Goal: Find specific page/section: Find specific page/section

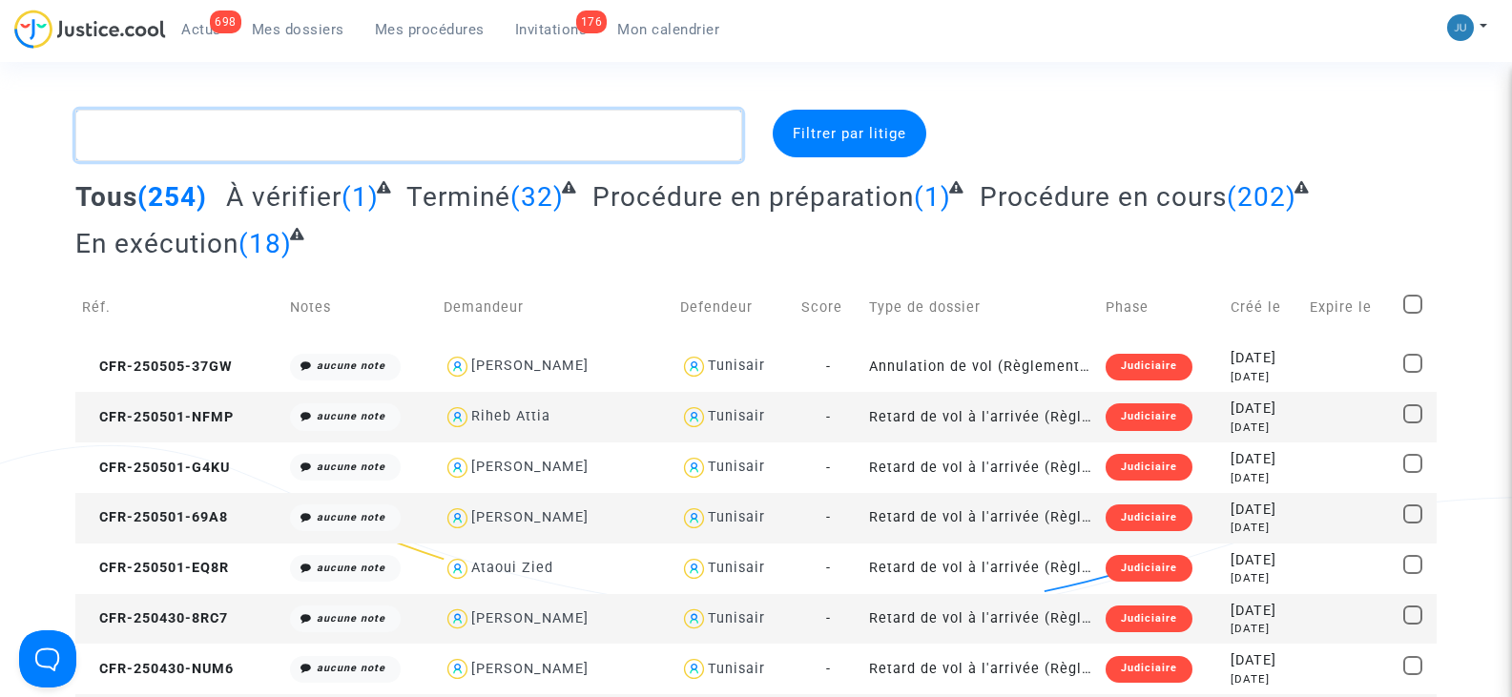
click at [143, 134] on textarea at bounding box center [408, 136] width 666 height 52
type textarea "c"
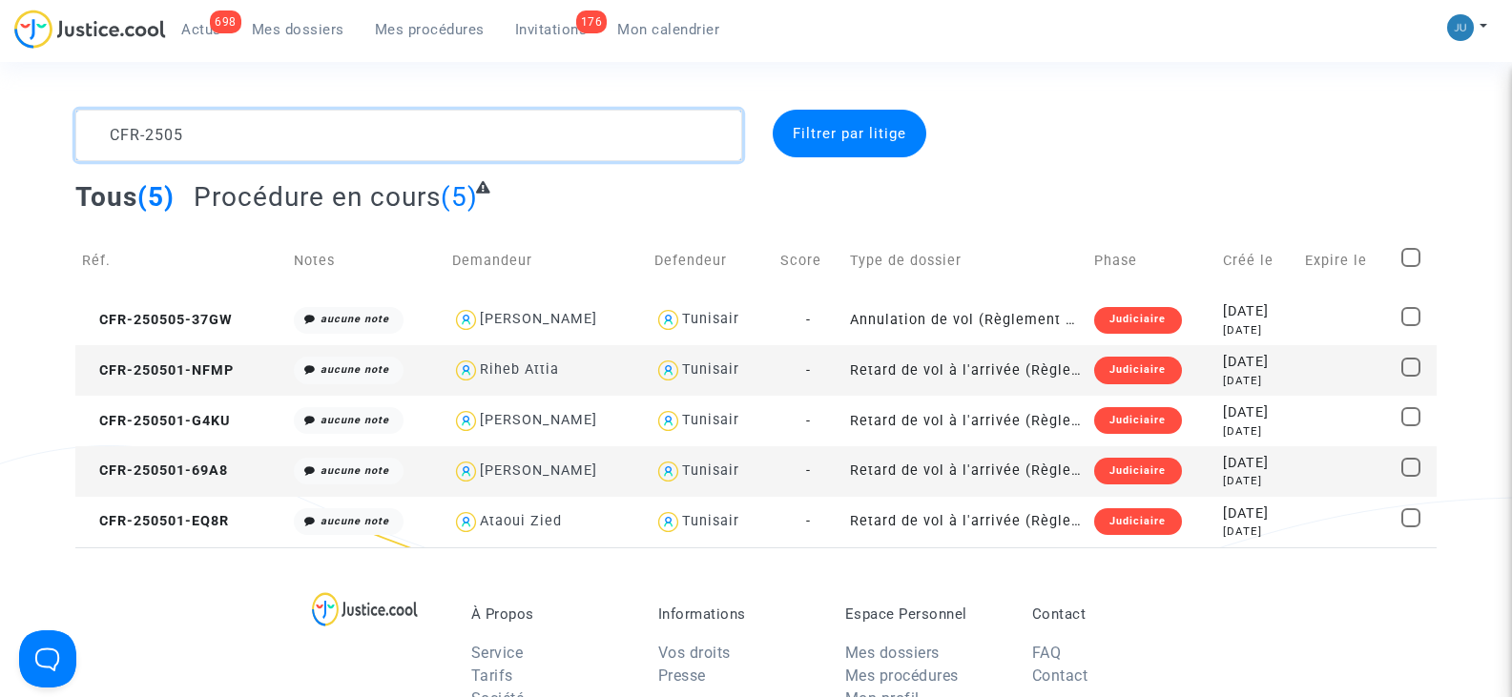
drag, startPoint x: 217, startPoint y: 138, endPoint x: 35, endPoint y: 121, distance: 182.0
click at [35, 121] on div "CFR-2505 Filtrer par litige Tous (5) Procédure en cours (5) Réf. Notes Demandeu…" at bounding box center [756, 329] width 1512 height 438
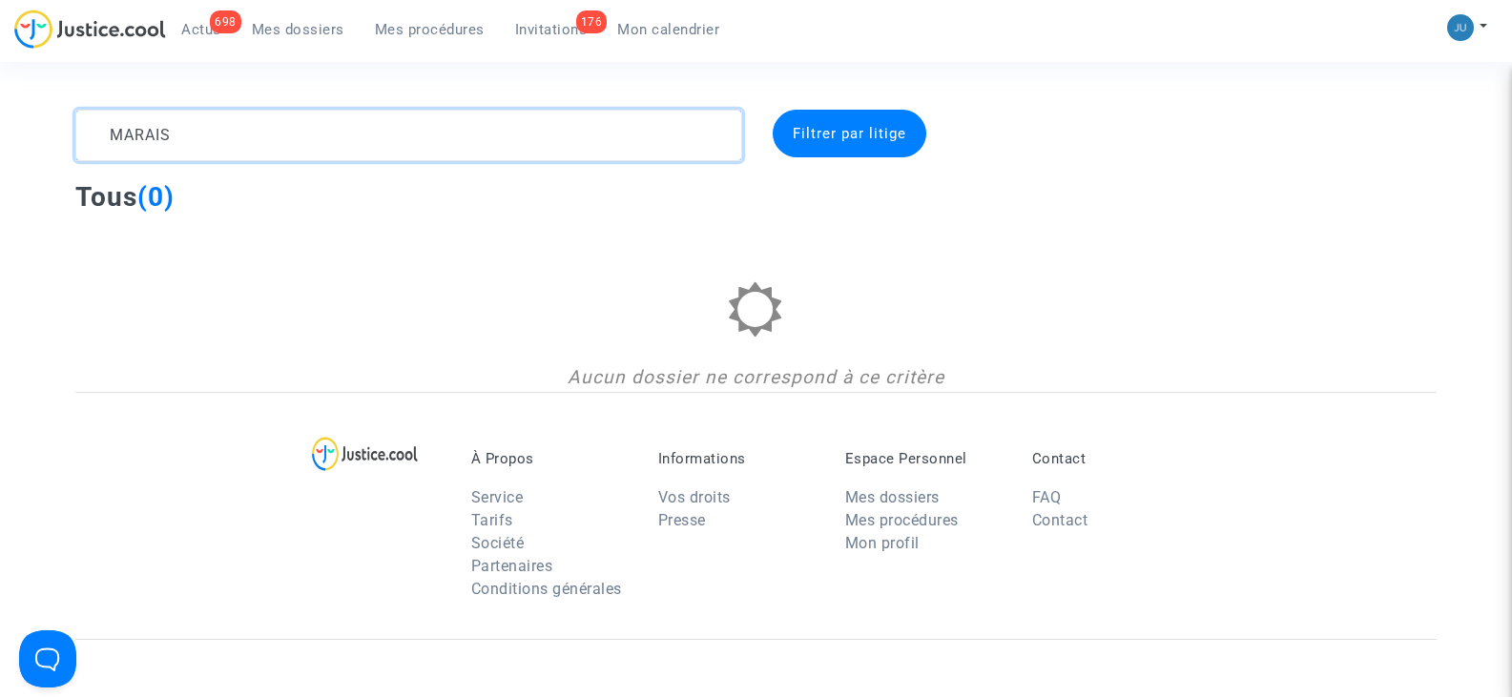
drag, startPoint x: 196, startPoint y: 147, endPoint x: 25, endPoint y: 115, distance: 174.5
click at [25, 115] on div "MARAIS Filtrer par litige Tous (0) Aucun dossier ne correspond à ce critère" at bounding box center [756, 251] width 1512 height 282
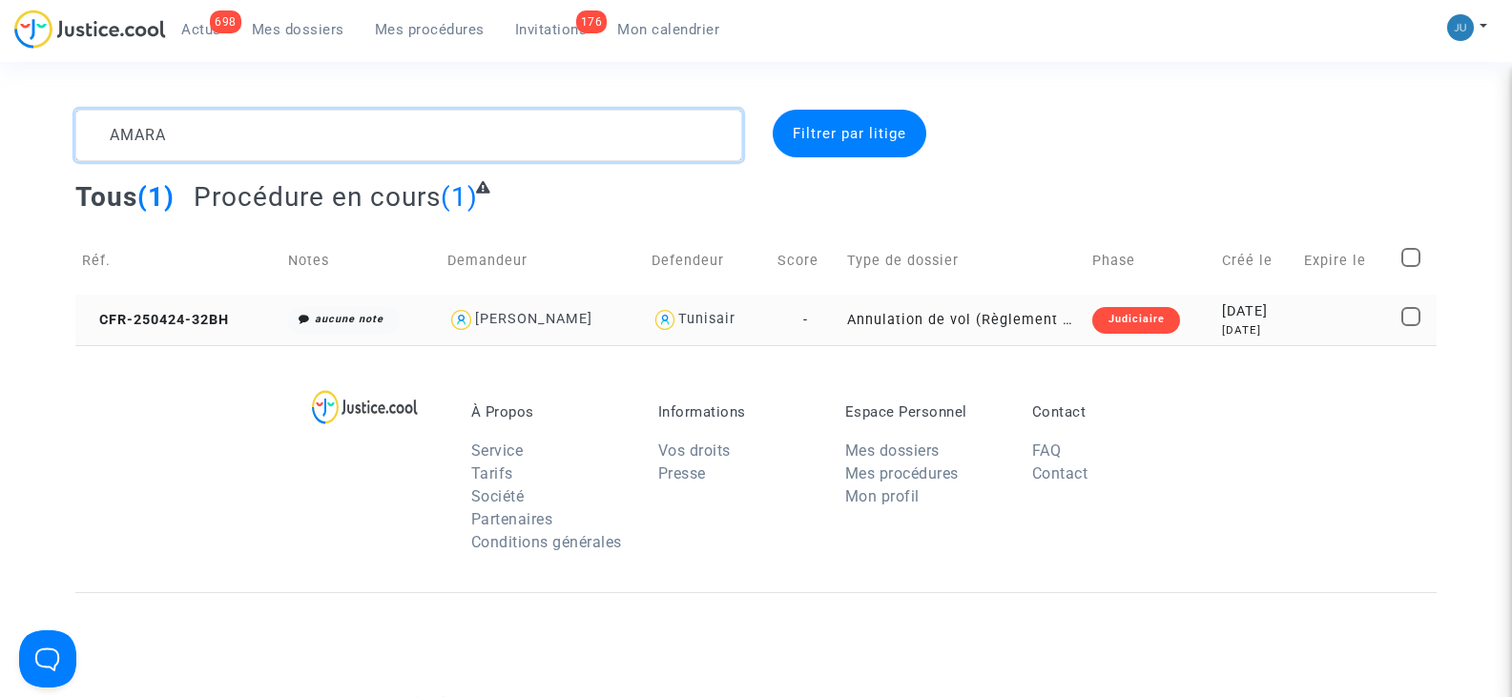
type textarea "AMARA"
click at [1414, 316] on span at bounding box center [1410, 316] width 19 height 19
click at [1411, 326] on input "checkbox" at bounding box center [1410, 326] width 1 height 1
checkbox input "true"
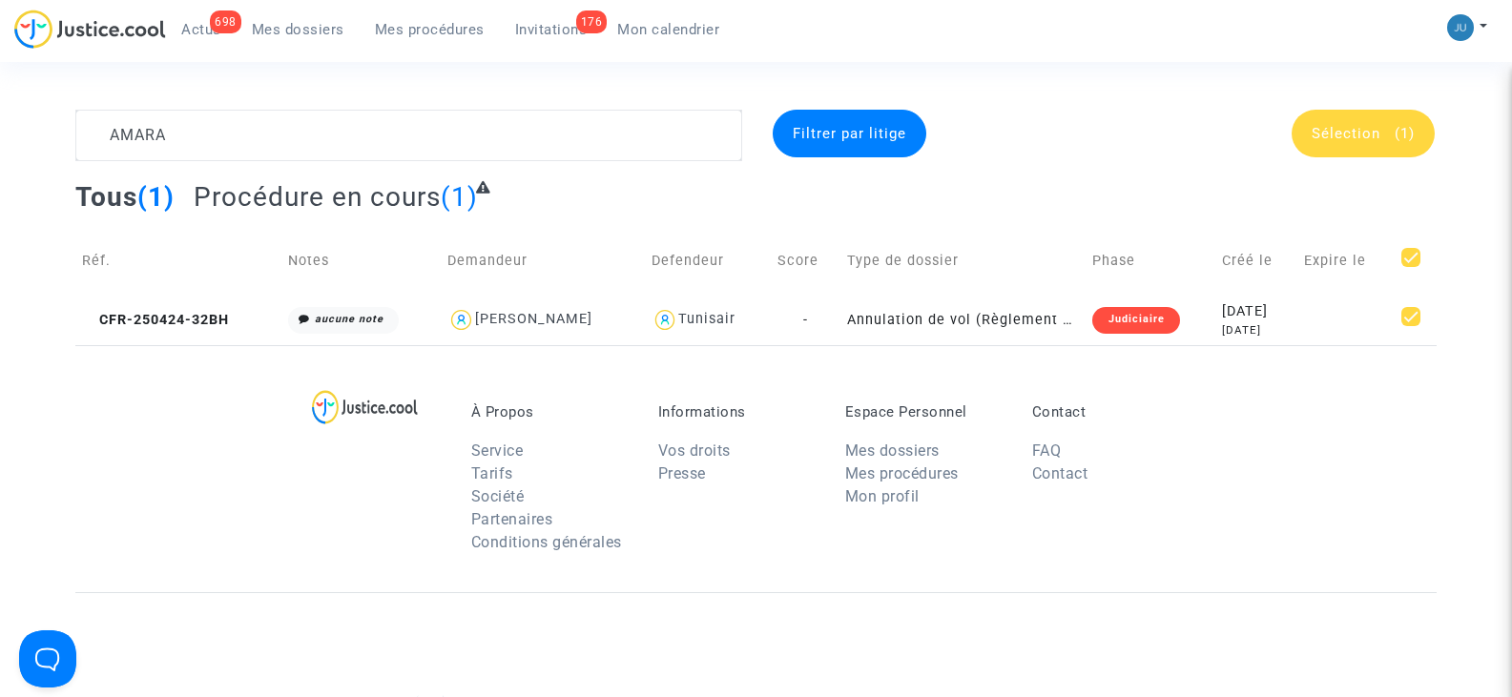
click at [1342, 133] on span "Sélection" at bounding box center [1345, 133] width 69 height 17
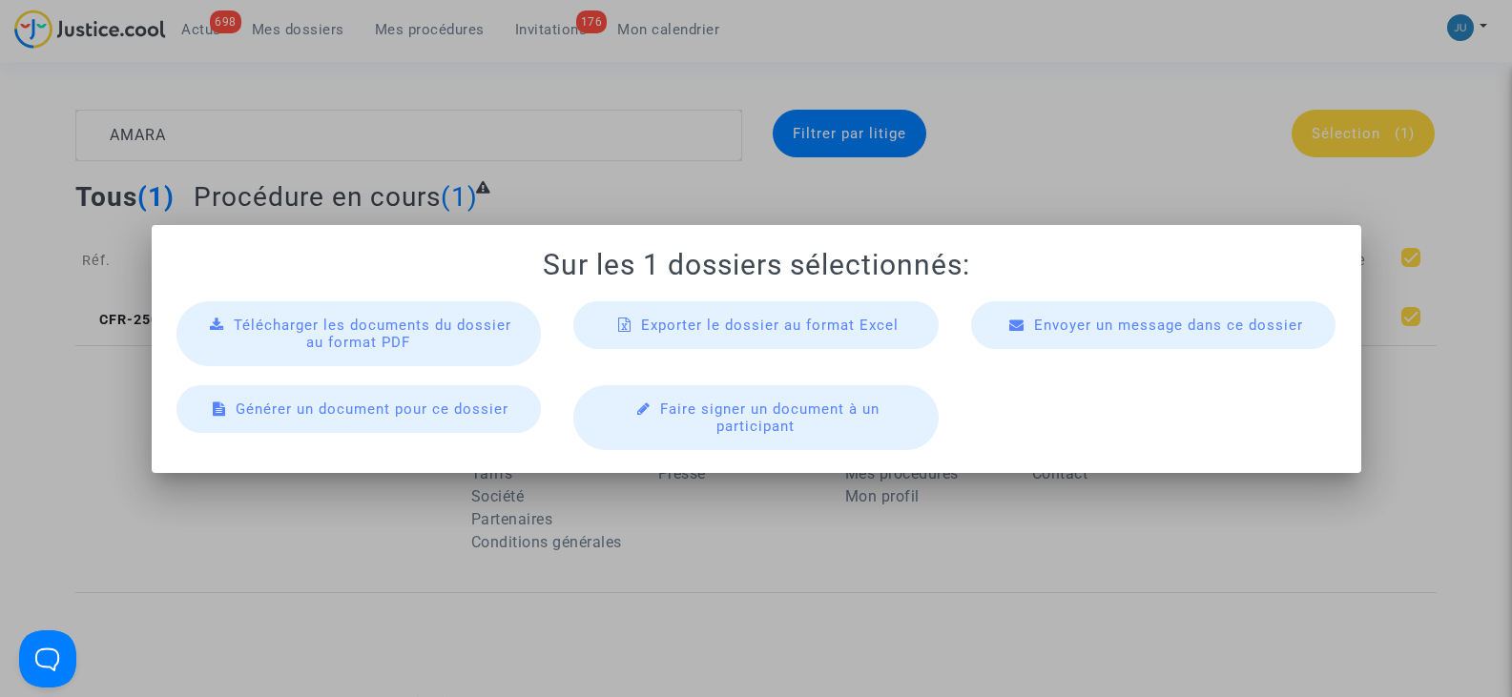
click at [1327, 175] on div at bounding box center [756, 348] width 1512 height 697
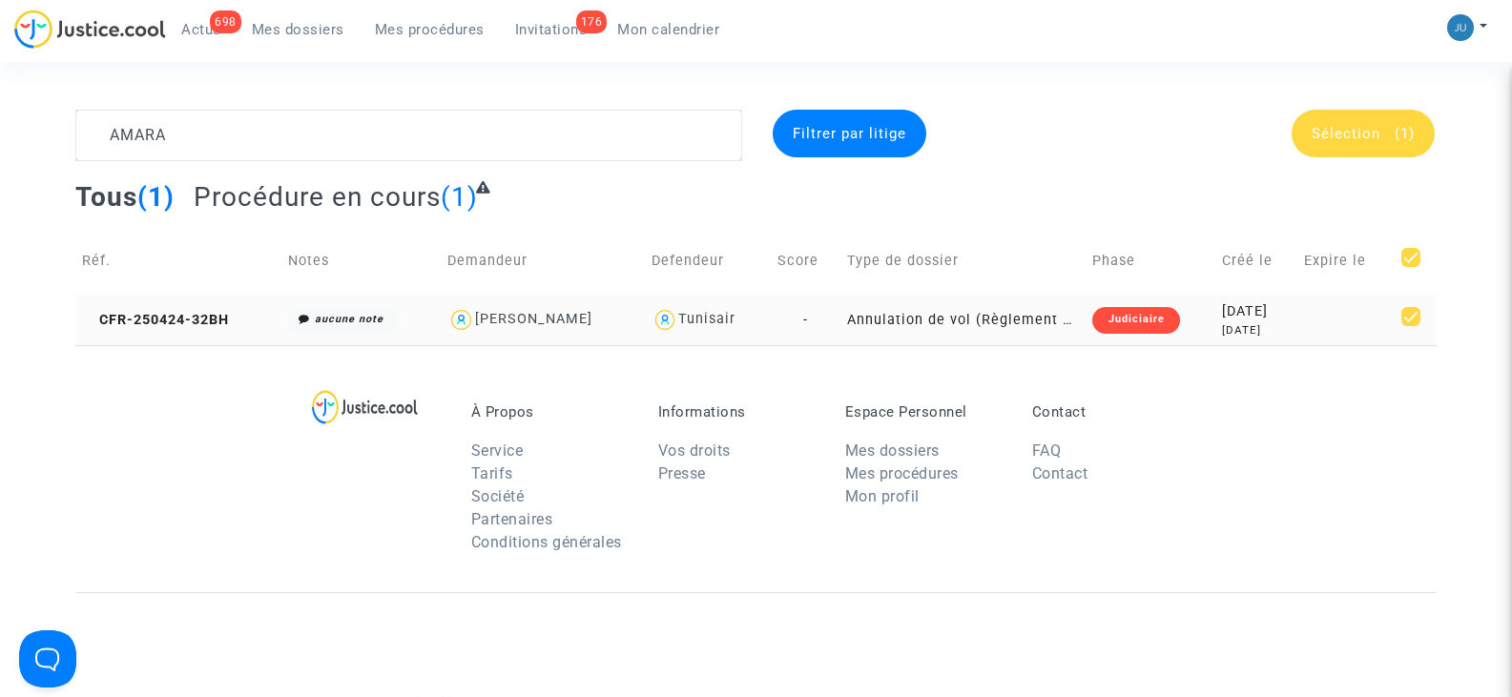
click at [1100, 314] on div "Judiciaire" at bounding box center [1135, 320] width 87 height 27
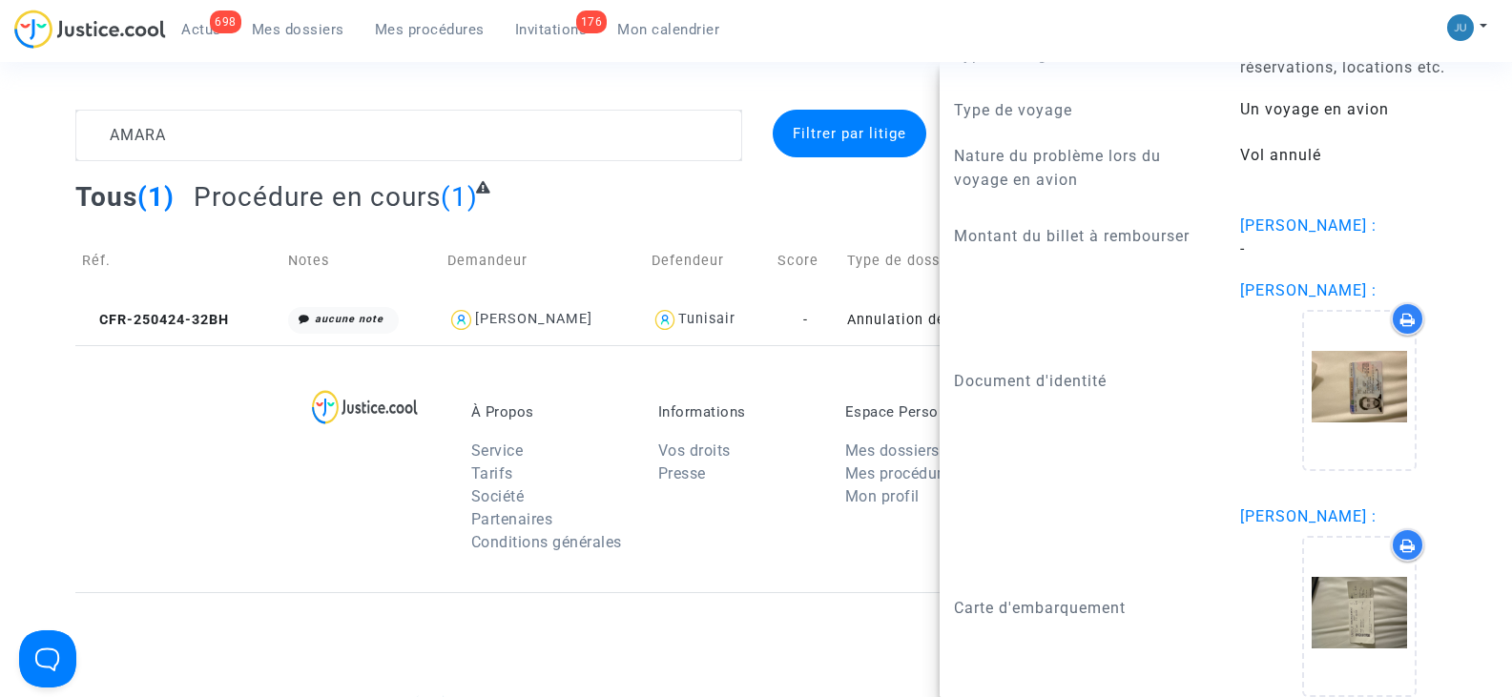
scroll to position [2073, 0]
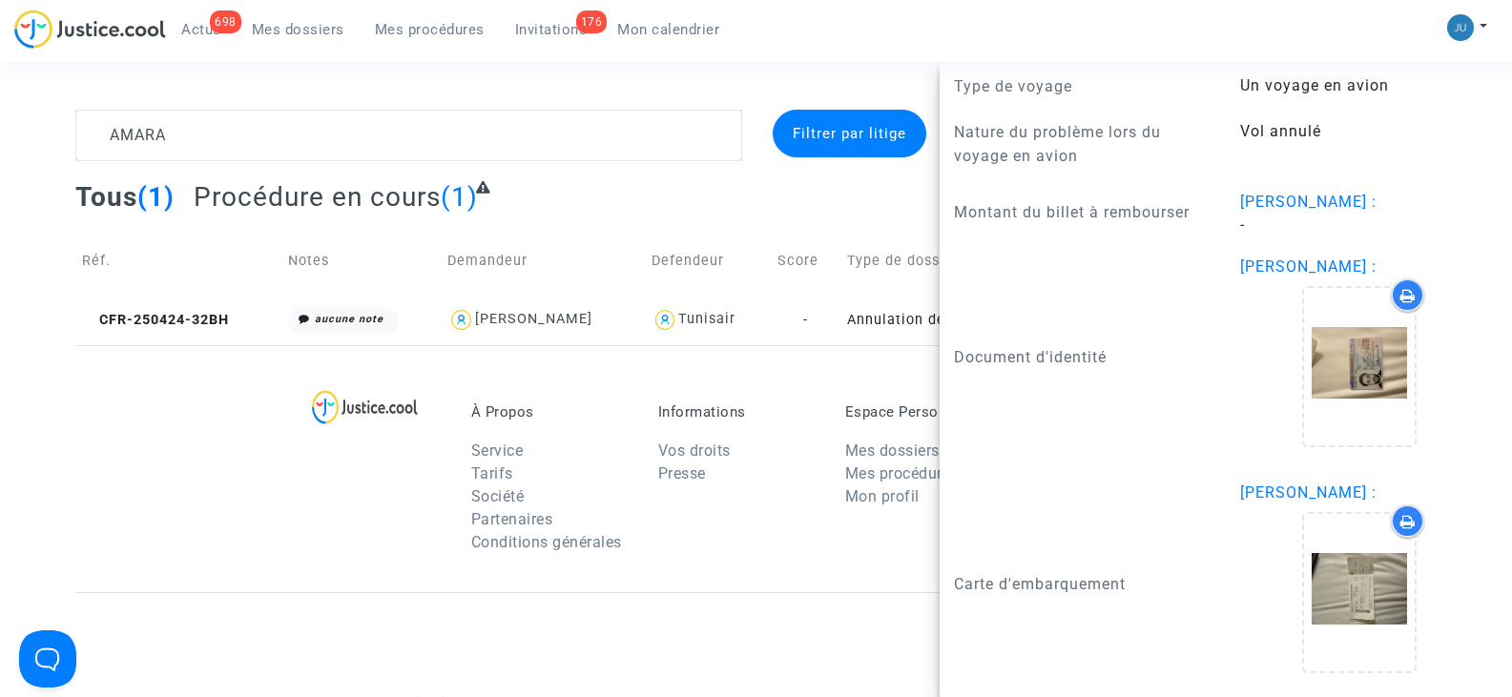
click at [765, 561] on div "Informations Vos droits Presse" at bounding box center [737, 483] width 187 height 160
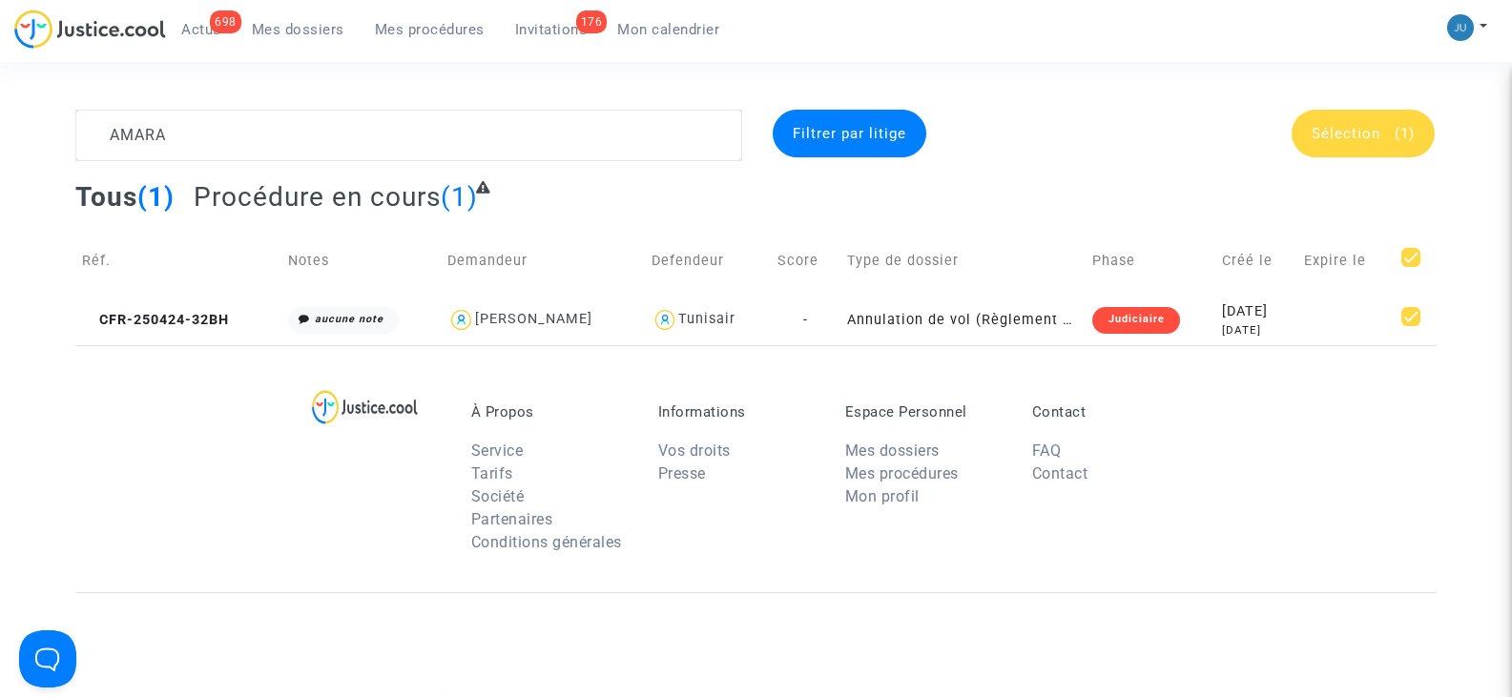
scroll to position [0, 0]
drag, startPoint x: 192, startPoint y: 134, endPoint x: 0, endPoint y: 325, distance: 271.1
click at [44, 112] on div "AMARA Filtrer par litige Sélection (1) Tous (1) Procédure en cours (1) Réf. Not…" at bounding box center [756, 228] width 1512 height 236
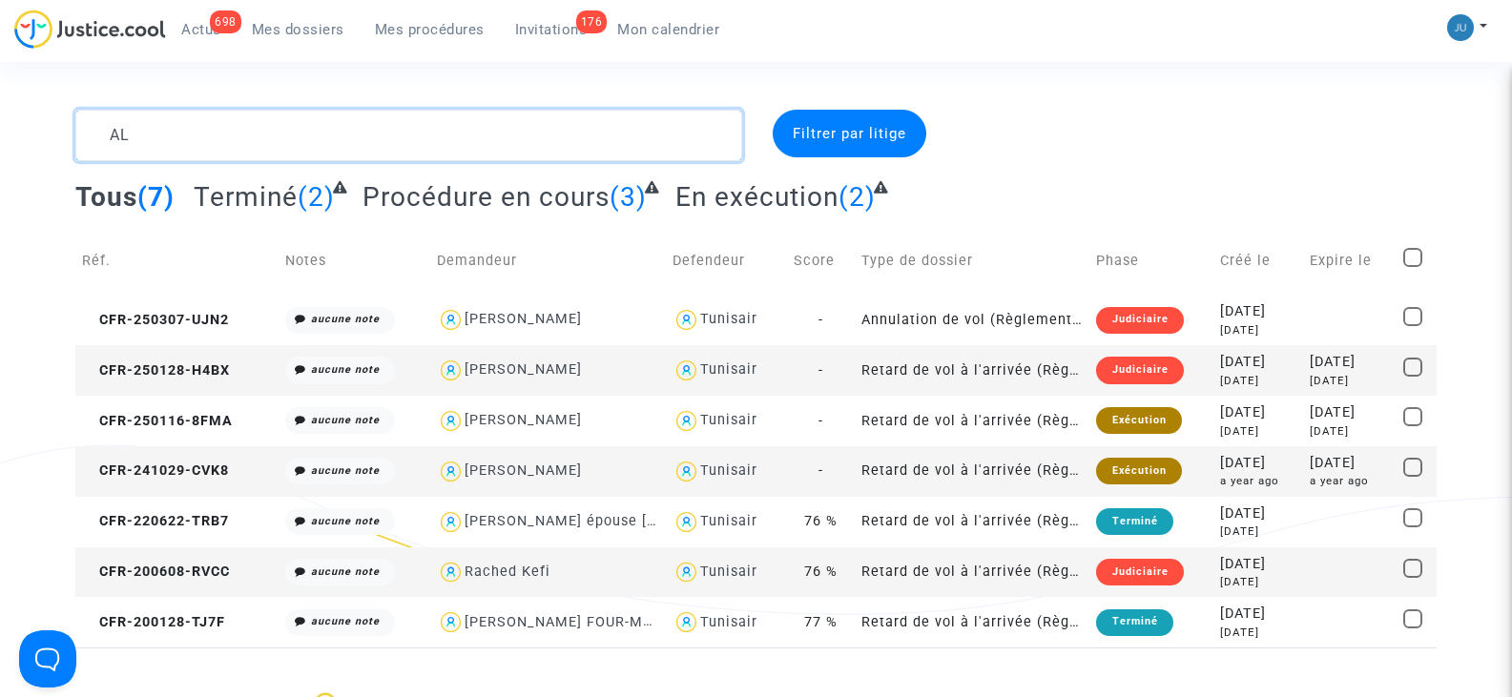
type textarea "A"
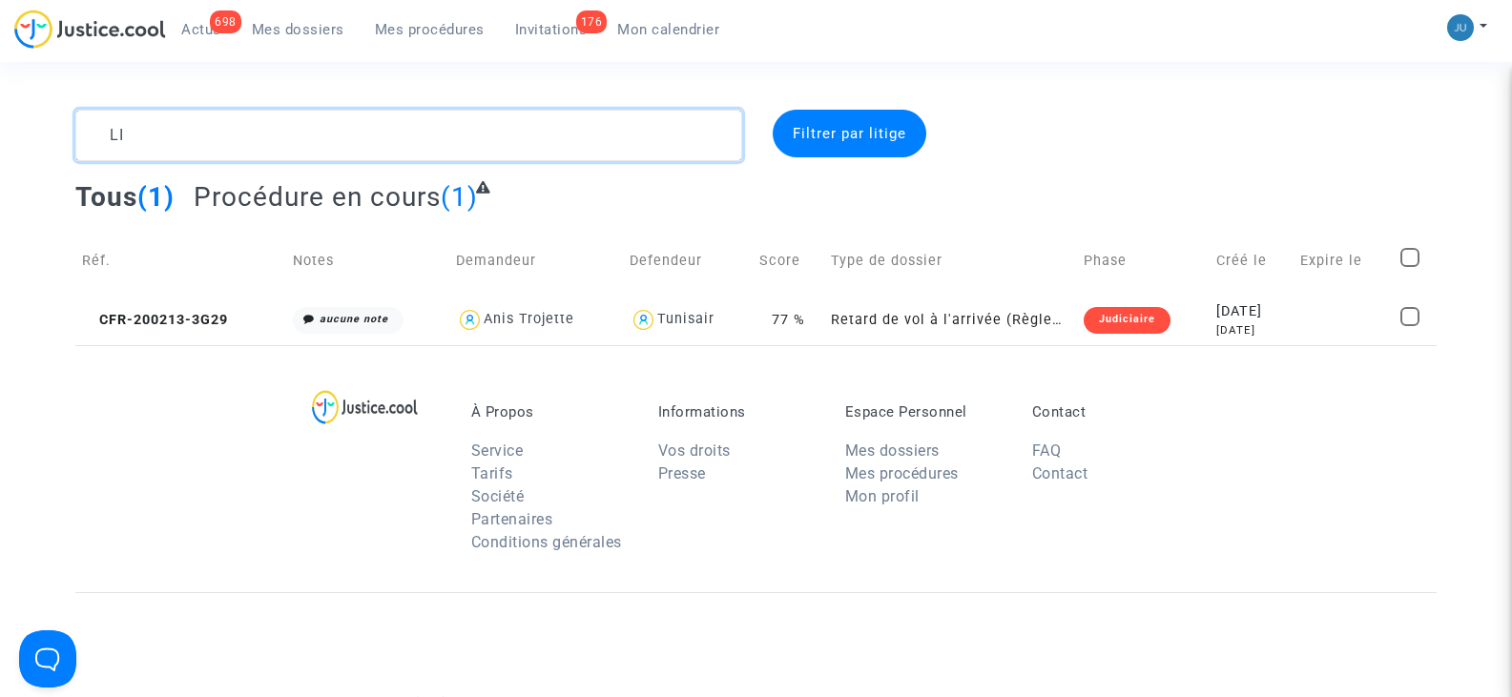
type textarea "L"
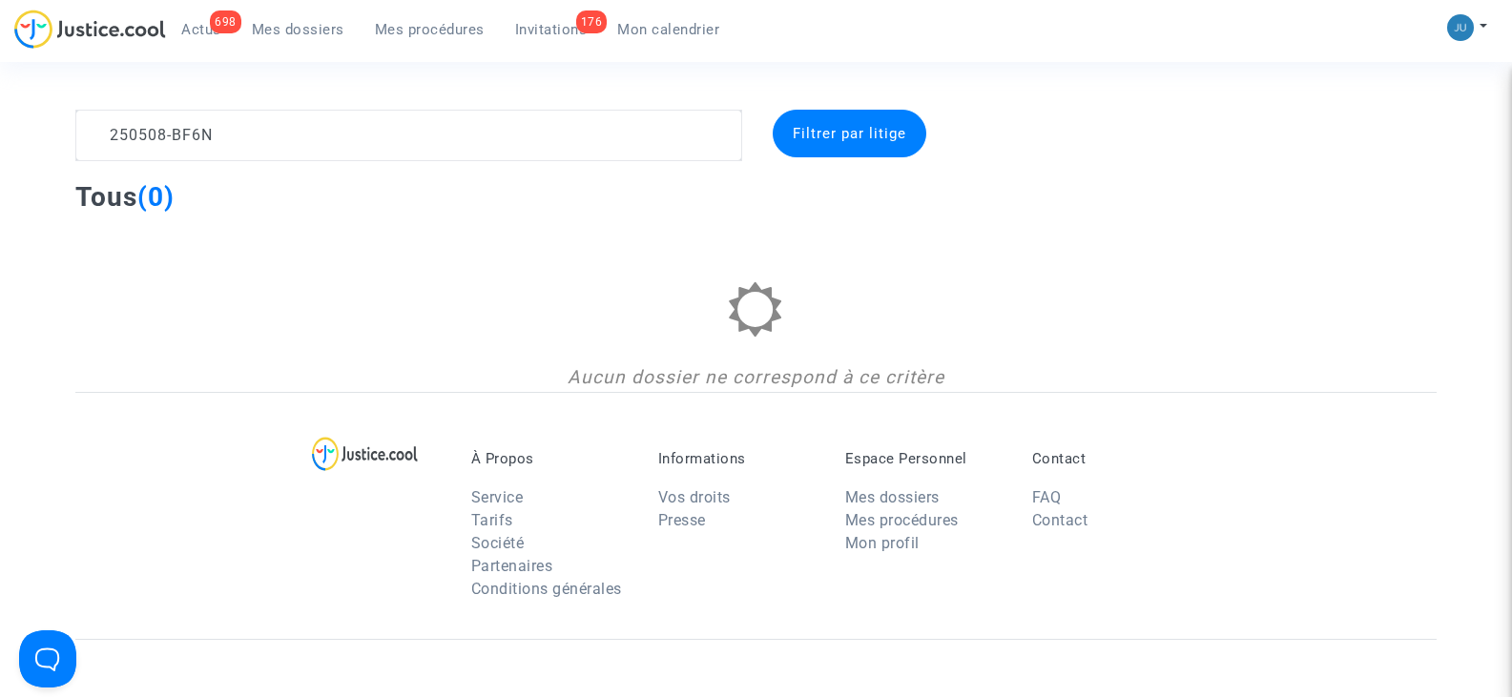
click at [810, 139] on span "Filtrer par litige" at bounding box center [850, 133] width 114 height 17
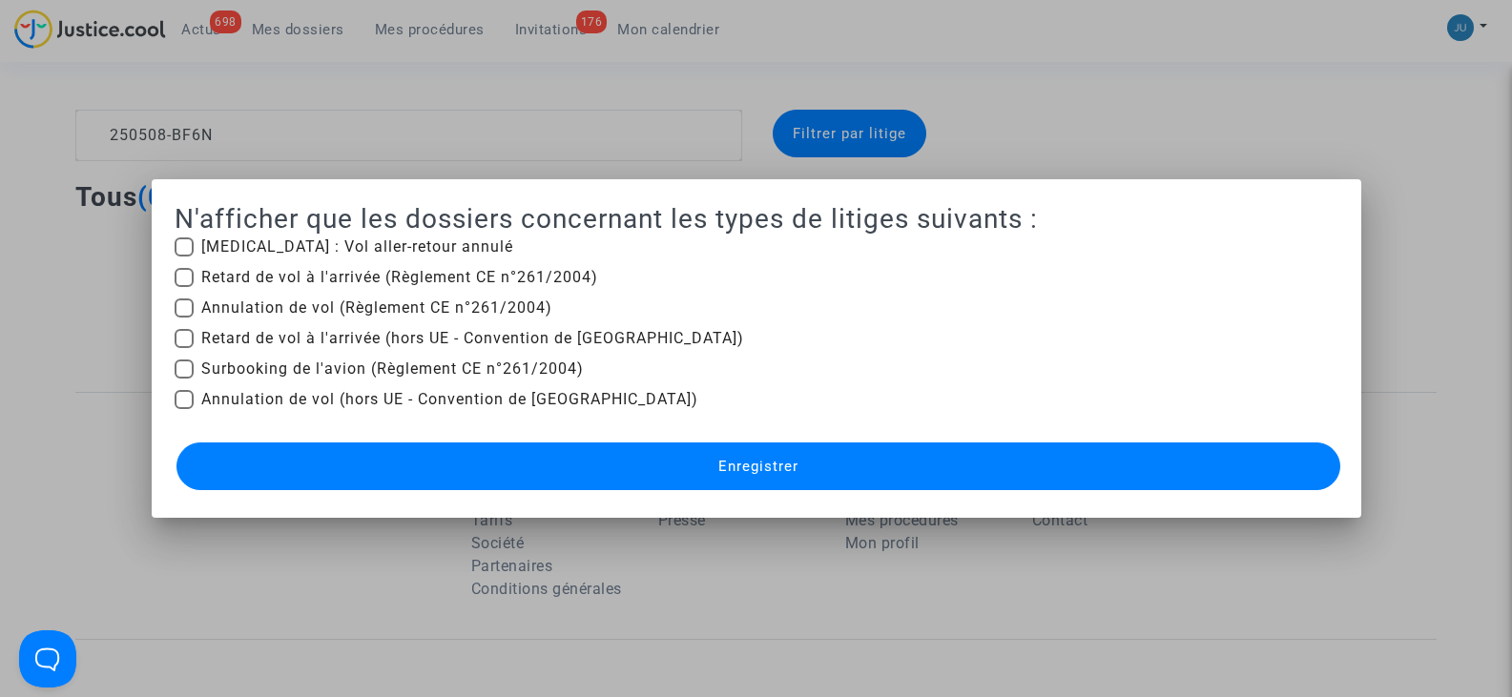
click at [734, 464] on span "Enregistrer" at bounding box center [758, 466] width 80 height 17
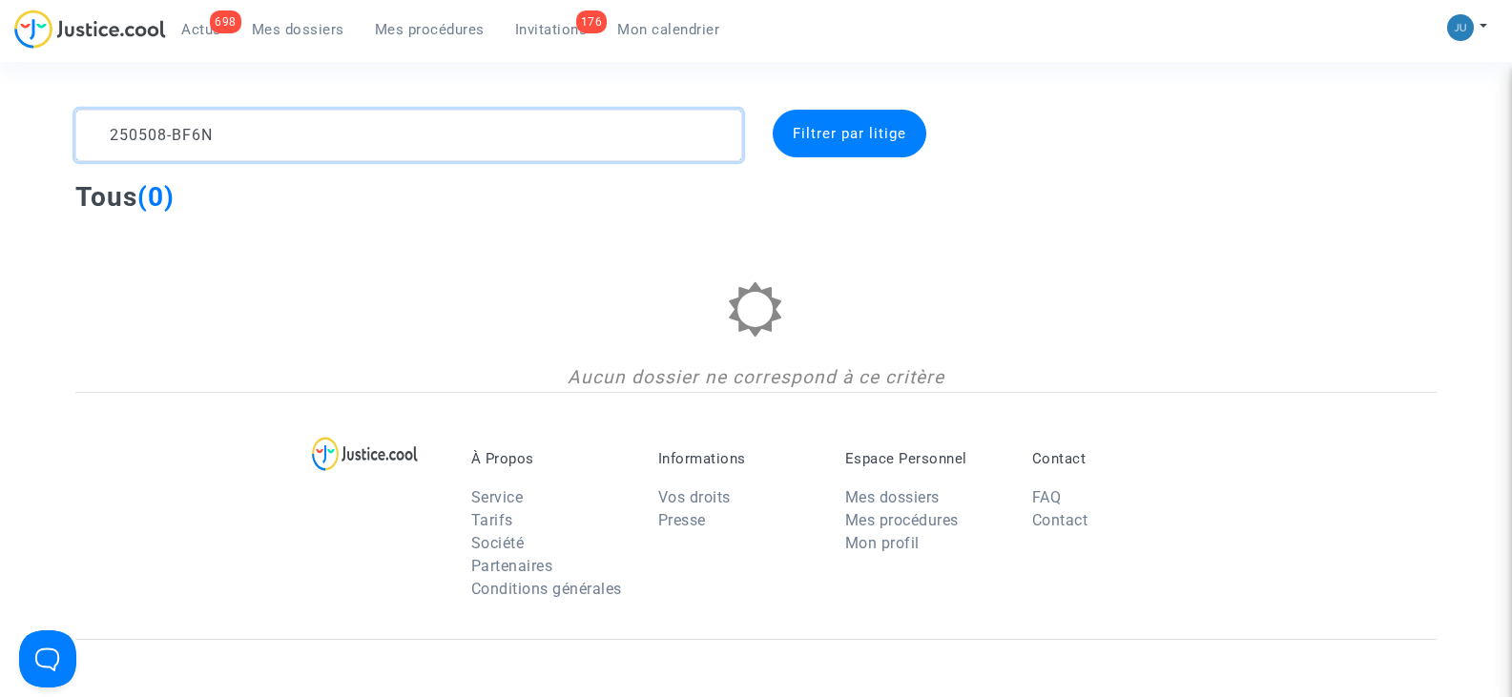
click at [116, 132] on textarea at bounding box center [408, 136] width 666 height 52
click at [110, 132] on textarea at bounding box center [408, 136] width 666 height 52
type textarea "CFR-250508-BF6N"
click at [829, 148] on div "Filtrer par litige" at bounding box center [850, 134] width 154 height 48
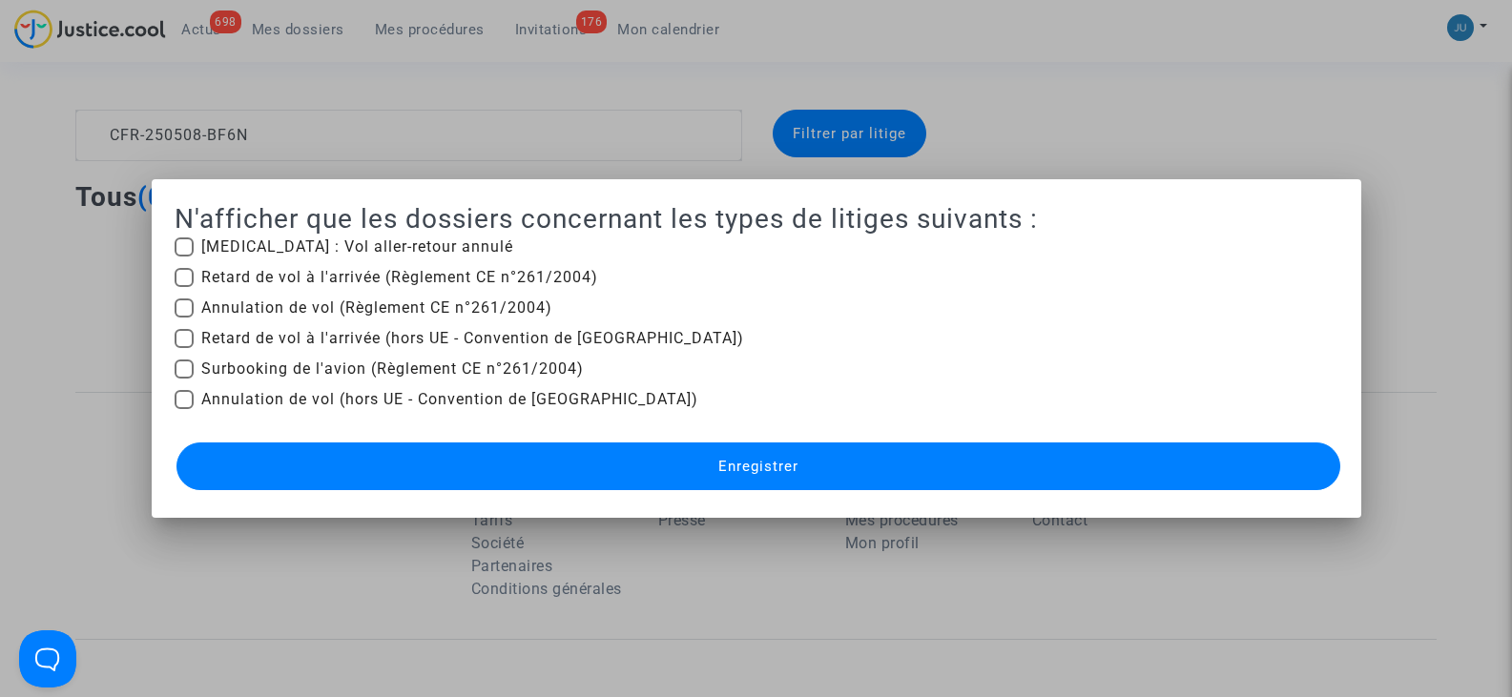
click at [829, 148] on div at bounding box center [756, 348] width 1512 height 697
